Goal: Register for event/course

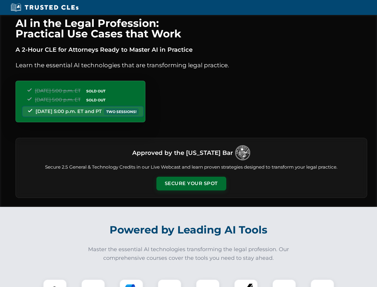
click at [191, 183] on button "Secure Your Spot" at bounding box center [191, 183] width 70 height 14
click at [55, 283] on img at bounding box center [54, 290] width 17 height 17
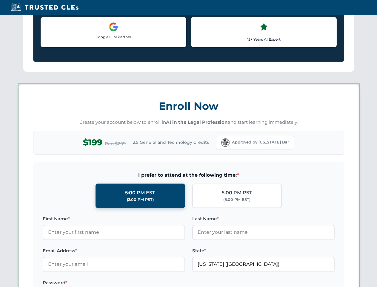
click at [131, 283] on label "Password *" at bounding box center [114, 282] width 142 height 7
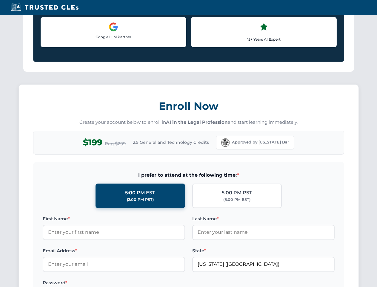
scroll to position [586, 0]
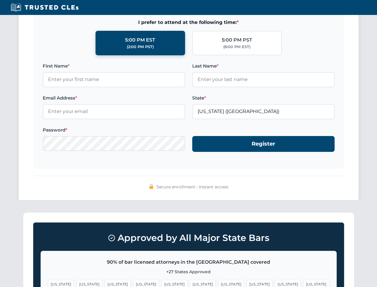
click at [275, 283] on span "[US_STATE]" at bounding box center [288, 283] width 26 height 9
